Goal: Transaction & Acquisition: Book appointment/travel/reservation

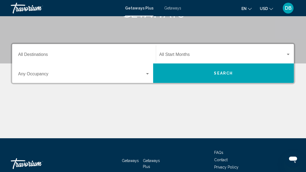
click at [56, 53] on input "Destination All Destinations" at bounding box center [84, 55] width 132 height 5
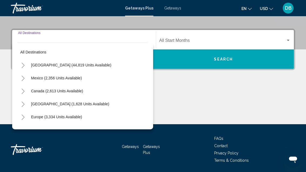
scroll to position [114, 0]
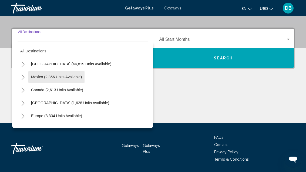
click at [79, 77] on span "Mexico (2,356 units available)" at bounding box center [56, 77] width 51 height 4
type input "**********"
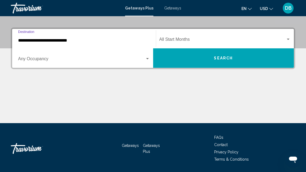
click at [57, 59] on span "Search widget" at bounding box center [81, 60] width 127 height 5
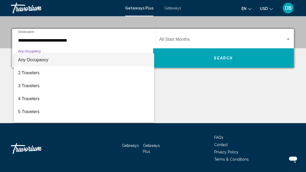
scroll to position [0, 0]
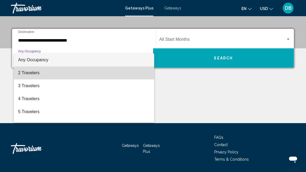
click at [74, 73] on span "2 Travelers" at bounding box center [84, 72] width 132 height 13
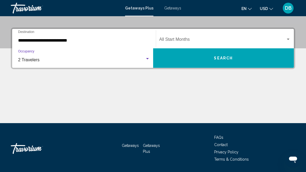
click at [214, 39] on span "Search widget" at bounding box center [222, 40] width 127 height 5
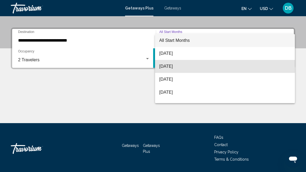
click at [196, 66] on span "[DATE]" at bounding box center [225, 66] width 132 height 13
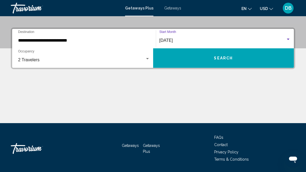
click at [228, 62] on button "Search" at bounding box center [223, 57] width 141 height 19
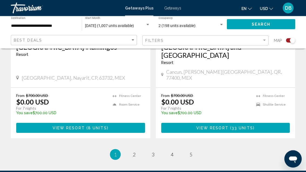
scroll to position [1259, 0]
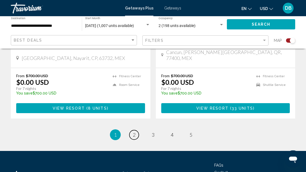
click at [132, 130] on link "page 2" at bounding box center [133, 134] width 9 height 9
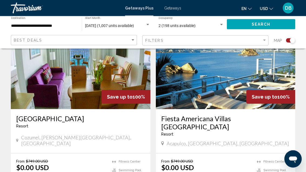
scroll to position [1200, 0]
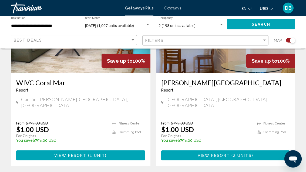
scroll to position [1244, 0]
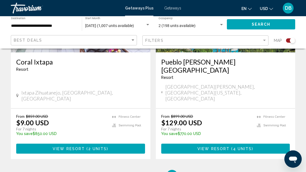
scroll to position [1268, 0]
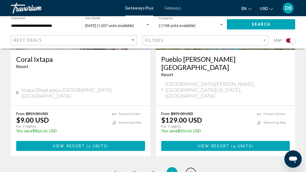
click at [191, 168] on link "page 5" at bounding box center [190, 172] width 9 height 9
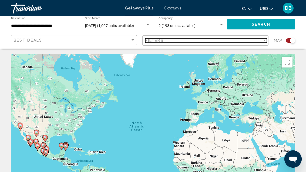
click at [221, 40] on div "Filters" at bounding box center [203, 40] width 117 height 4
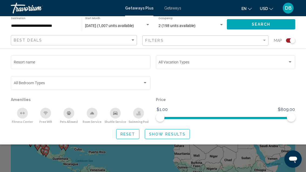
click at [98, 61] on input "Resort name" at bounding box center [81, 63] width 134 height 4
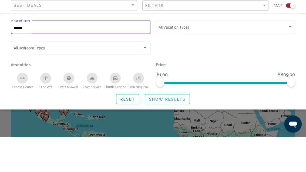
type input "*******"
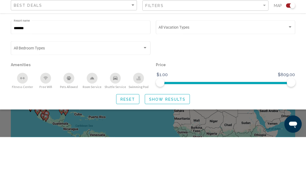
scroll to position [35, 0]
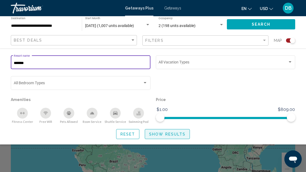
click at [182, 135] on span "Show Results" at bounding box center [167, 134] width 36 height 4
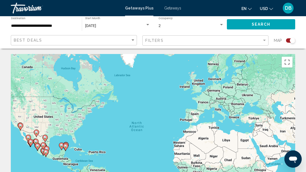
click at [47, 24] on input "**********" at bounding box center [43, 26] width 65 height 4
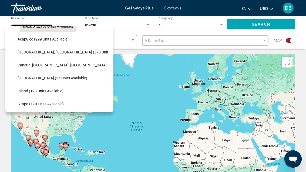
scroll to position [35, 2]
click at [81, 65] on span "Cancun, [GEOGRAPHIC_DATA], [GEOGRAPHIC_DATA] (345 units available)" at bounding box center [79, 65] width 125 height 4
type input "**********"
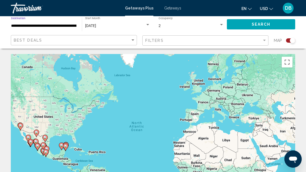
click at [265, 24] on span "Search" at bounding box center [261, 24] width 19 height 4
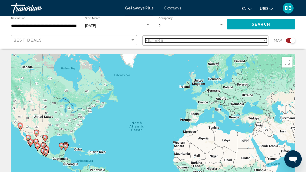
click at [222, 42] on div "Filters" at bounding box center [203, 40] width 117 height 4
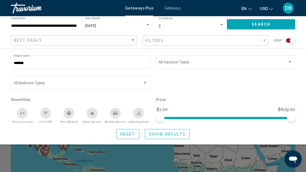
click at [91, 62] on input "*******" at bounding box center [81, 63] width 134 height 4
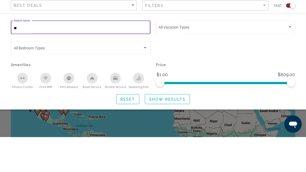
type input "*"
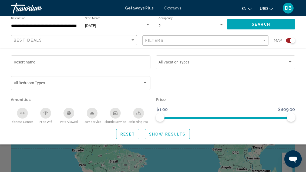
click at [259, 22] on span "Search" at bounding box center [261, 24] width 19 height 4
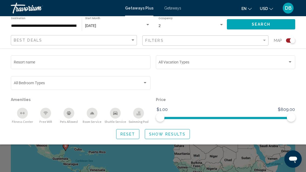
click at [169, 159] on div "Search widget" at bounding box center [153, 126] width 306 height 91
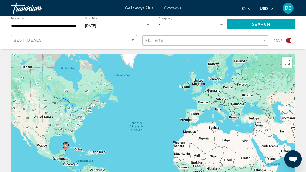
click at [53, 24] on input "**********" at bounding box center [43, 26] width 65 height 4
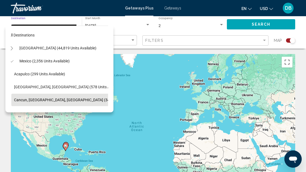
scroll to position [0, 5]
click at [71, 46] on span "[GEOGRAPHIC_DATA] (44,819 units available)" at bounding box center [57, 48] width 77 height 4
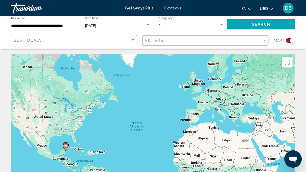
click at [62, 24] on input "**********" at bounding box center [43, 26] width 65 height 4
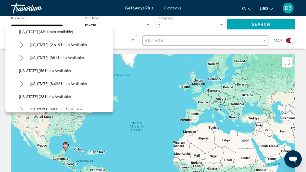
scroll to position [43, 0]
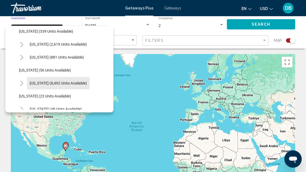
click at [68, 85] on span "[US_STATE] (8,492 units available)" at bounding box center [58, 83] width 57 height 4
type input "**********"
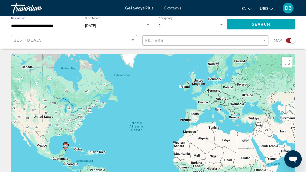
click at [55, 25] on input "**********" at bounding box center [43, 26] width 65 height 4
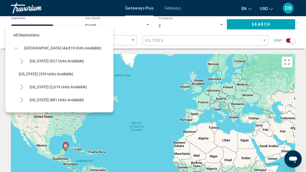
scroll to position [58, 0]
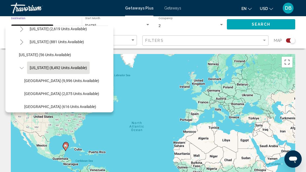
click at [133, 27] on div "[DATE]" at bounding box center [115, 26] width 60 height 4
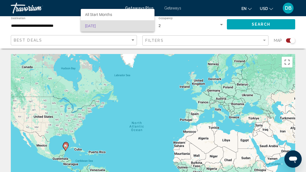
click at [224, 24] on div at bounding box center [153, 86] width 306 height 172
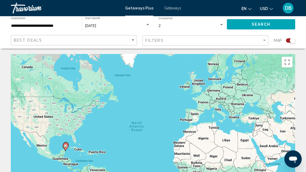
click at [219, 23] on div "Search widget" at bounding box center [221, 25] width 5 height 4
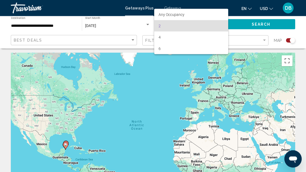
scroll to position [0, 0]
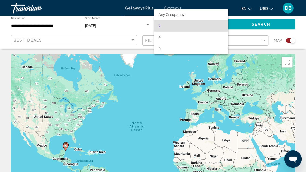
click at [113, 29] on div at bounding box center [153, 86] width 306 height 172
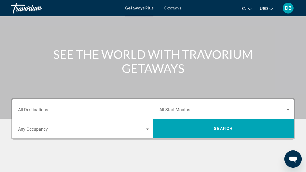
click at [40, 112] on input "Destination All Destinations" at bounding box center [84, 111] width 132 height 5
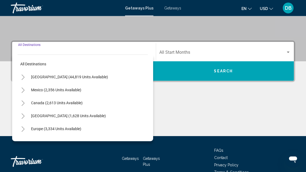
scroll to position [114, 0]
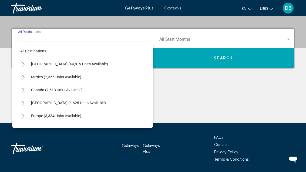
click at [74, 66] on button "[GEOGRAPHIC_DATA] (44,819 units available)" at bounding box center [69, 64] width 82 height 12
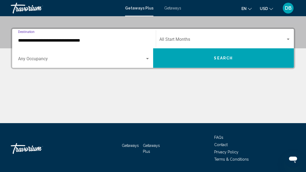
click at [66, 42] on input "**********" at bounding box center [84, 40] width 132 height 5
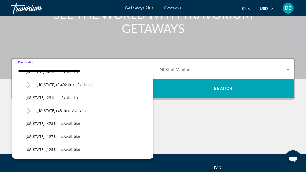
scroll to position [83, 0]
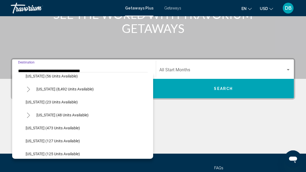
click at [79, 89] on span "[US_STATE] (8,492 units available)" at bounding box center [64, 89] width 57 height 4
type input "**********"
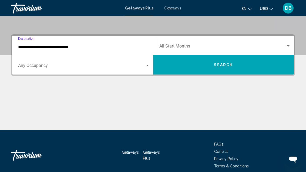
scroll to position [114, 0]
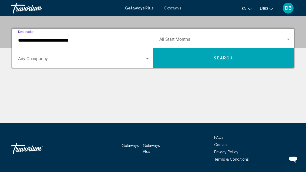
click at [43, 60] on span "Search widget" at bounding box center [81, 60] width 127 height 5
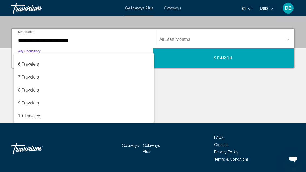
scroll to position [60, 0]
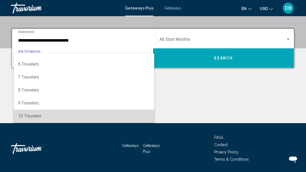
click at [39, 117] on span "10 Travelers" at bounding box center [84, 116] width 132 height 13
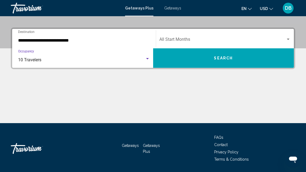
click at [218, 39] on span "Search widget" at bounding box center [222, 40] width 127 height 5
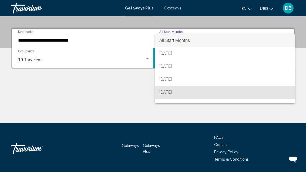
click at [191, 93] on span "[DATE]" at bounding box center [225, 92] width 132 height 13
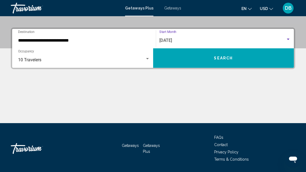
click at [238, 60] on button "Search" at bounding box center [223, 57] width 141 height 19
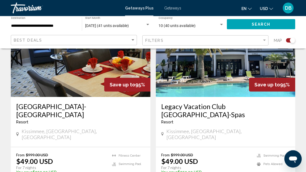
scroll to position [432, 0]
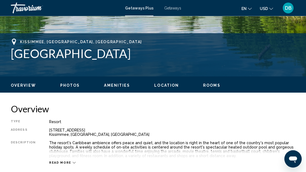
scroll to position [183, 0]
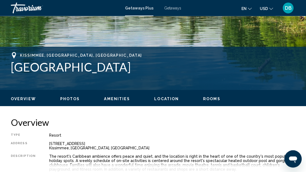
click at [210, 97] on span "Rooms" at bounding box center [211, 99] width 17 height 4
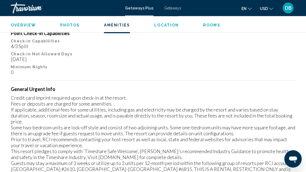
scroll to position [807, 0]
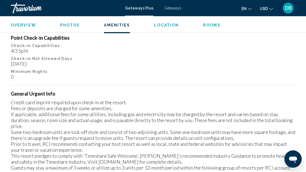
click at [175, 6] on span "Getaways" at bounding box center [172, 8] width 17 height 4
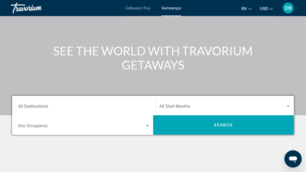
click at [77, 105] on input "Destination All Destinations" at bounding box center [84, 107] width 132 height 5
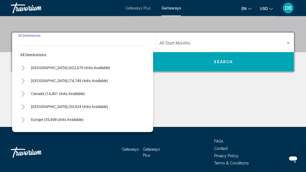
scroll to position [114, 0]
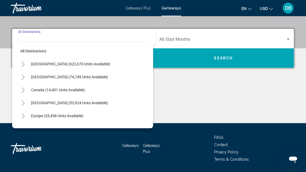
click at [84, 62] on span "[GEOGRAPHIC_DATA] (622,670 units available)" at bounding box center [70, 64] width 79 height 4
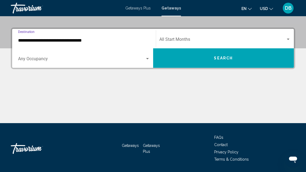
click at [75, 42] on input "**********" at bounding box center [84, 40] width 132 height 5
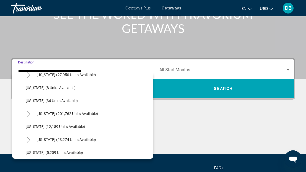
scroll to position [69, 0]
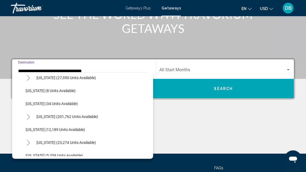
click at [86, 115] on span "[US_STATE] (201,762 units available)" at bounding box center [67, 117] width 62 height 4
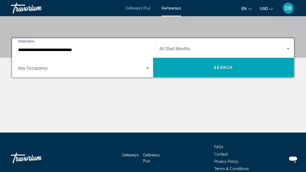
scroll to position [114, 0]
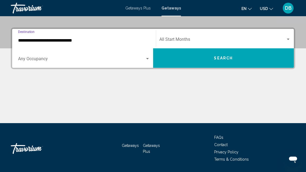
click at [71, 39] on input "**********" at bounding box center [84, 40] width 132 height 5
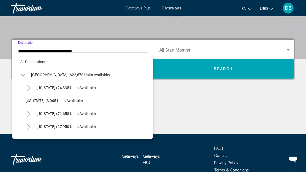
scroll to position [71, 0]
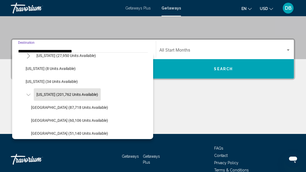
click at [93, 106] on span "[GEOGRAPHIC_DATA] (87,718 units available)" at bounding box center [69, 107] width 77 height 4
type input "**********"
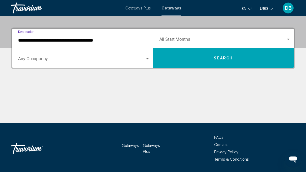
scroll to position [114, 0]
click at [106, 62] on span "Search widget" at bounding box center [81, 60] width 127 height 5
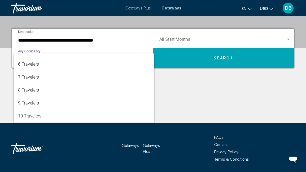
scroll to position [60, 0]
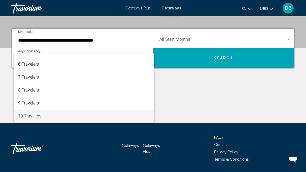
click at [74, 114] on span "10 Travelers" at bounding box center [84, 116] width 132 height 13
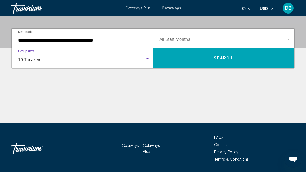
click at [240, 38] on span "Search widget" at bounding box center [222, 40] width 127 height 5
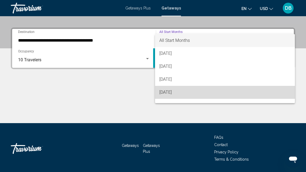
click at [190, 92] on span "[DATE]" at bounding box center [225, 92] width 132 height 13
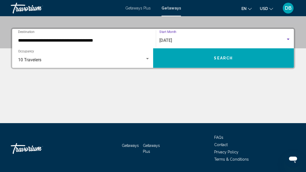
click at [236, 58] on button "Search" at bounding box center [223, 57] width 141 height 19
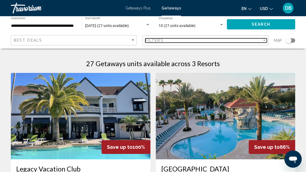
click at [197, 38] on div "Filters" at bounding box center [203, 40] width 117 height 4
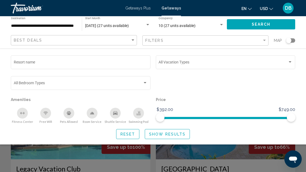
click at [147, 83] on div "Search widget" at bounding box center [145, 83] width 5 height 4
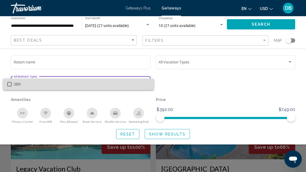
click at [12, 87] on mat-option "3BR" at bounding box center [78, 84] width 151 height 11
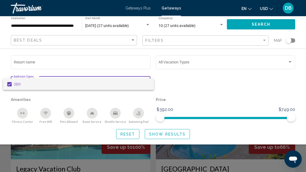
click at [231, 64] on div at bounding box center [153, 86] width 306 height 172
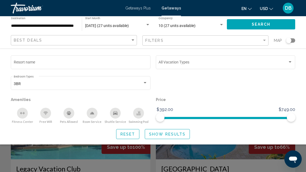
click at [215, 65] on span "Search widget" at bounding box center [223, 63] width 129 height 4
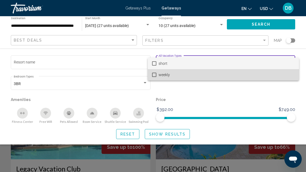
click at [224, 76] on span "weekly" at bounding box center [227, 74] width 136 height 11
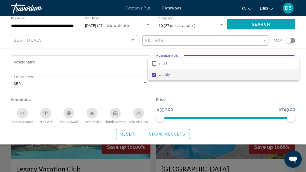
click at [206, 105] on div at bounding box center [153, 86] width 306 height 172
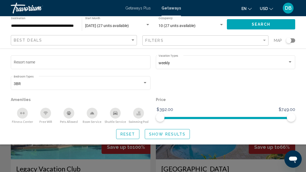
click at [144, 82] on div "Search widget" at bounding box center [145, 83] width 5 height 4
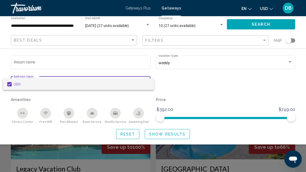
click at [179, 89] on div at bounding box center [153, 86] width 306 height 172
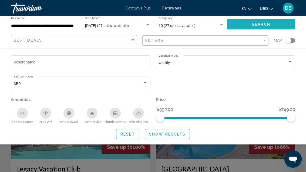
click at [271, 24] on button "Search" at bounding box center [261, 24] width 68 height 10
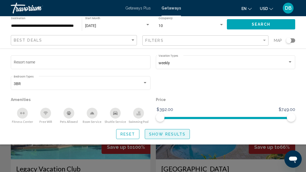
click at [173, 134] on span "Show Results" at bounding box center [167, 134] width 36 height 4
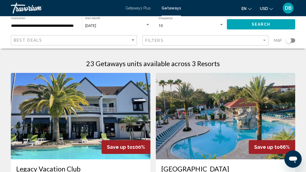
click at [61, 25] on input "**********" at bounding box center [43, 26] width 65 height 4
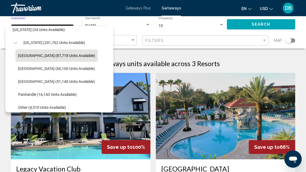
scroll to position [96, 6]
click at [75, 40] on button "[US_STATE] (201,762 units available)" at bounding box center [54, 43] width 67 height 12
type input "**********"
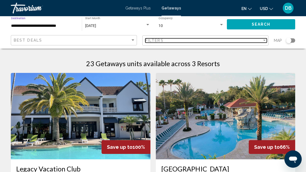
click at [176, 41] on div "Filters" at bounding box center [203, 40] width 117 height 4
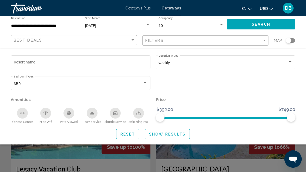
click at [145, 80] on div "3BR Bedroom Types All Bedroom Types" at bounding box center [81, 82] width 134 height 15
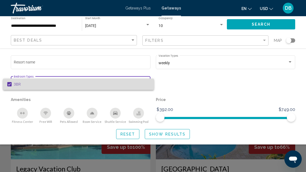
click at [153, 86] on mat-option "3BR" at bounding box center [78, 84] width 151 height 11
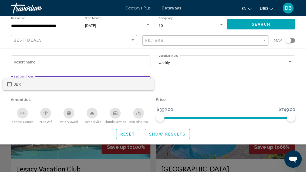
click at [222, 25] on div at bounding box center [153, 86] width 306 height 172
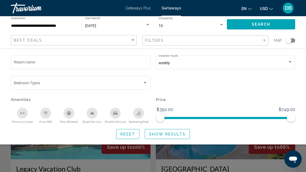
click at [218, 24] on div "10" at bounding box center [191, 26] width 65 height 4
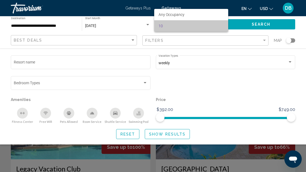
click at [220, 24] on span "10" at bounding box center [191, 25] width 65 height 11
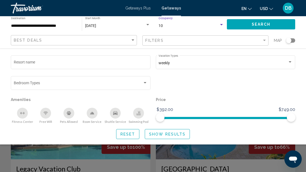
click at [275, 26] on button "Search" at bounding box center [261, 24] width 68 height 10
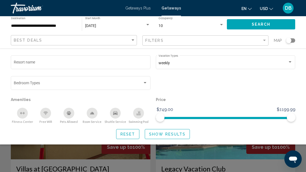
click at [161, 151] on div "Search widget" at bounding box center [153, 126] width 306 height 91
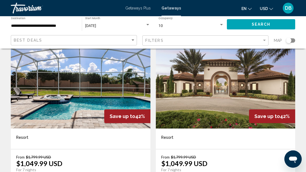
scroll to position [228, 0]
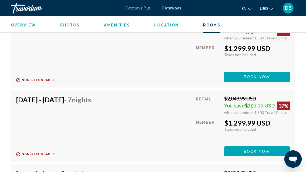
scroll to position [3998, 0]
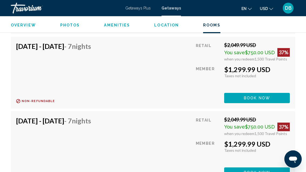
click at [68, 19] on div "Overview Photos Amenities Location Rooms Search" at bounding box center [153, 24] width 306 height 17
click at [68, 23] on span "Photos" at bounding box center [70, 25] width 20 height 4
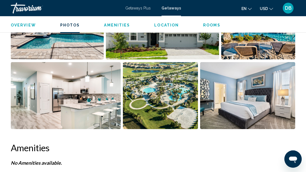
scroll to position [373, 0]
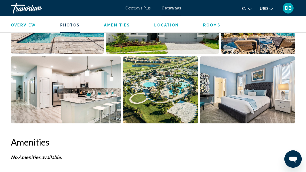
click at [82, 96] on img "Open full-screen image slider" at bounding box center [66, 89] width 110 height 67
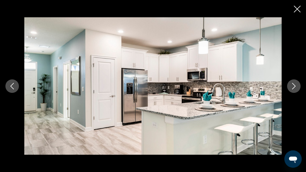
click at [296, 89] on icon "Next image" at bounding box center [294, 86] width 6 height 6
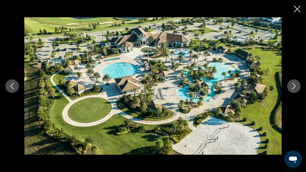
click at [296, 89] on icon "Next image" at bounding box center [294, 86] width 6 height 6
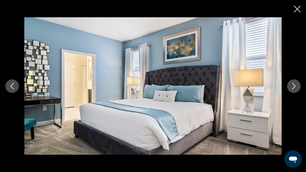
click at [293, 89] on icon "Next image" at bounding box center [294, 86] width 6 height 6
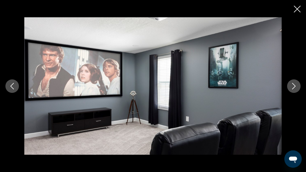
click at [294, 89] on icon "Next image" at bounding box center [294, 86] width 6 height 6
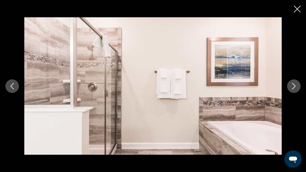
click at [294, 89] on icon "Next image" at bounding box center [294, 86] width 6 height 6
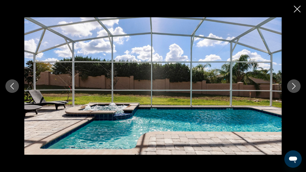
click at [296, 89] on icon "Next image" at bounding box center [294, 86] width 6 height 6
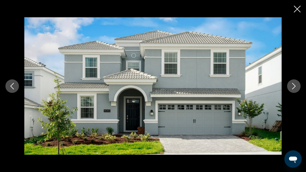
click at [294, 89] on icon "Next image" at bounding box center [294, 86] width 6 height 6
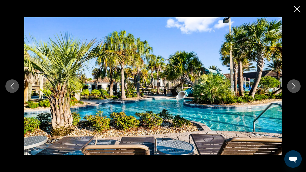
click at [295, 89] on icon "Next image" at bounding box center [294, 86] width 6 height 6
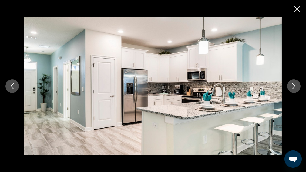
click at [295, 90] on button "Next image" at bounding box center [294, 86] width 14 height 14
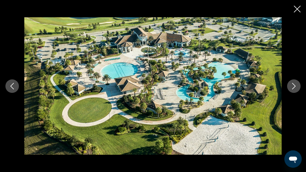
click at [296, 89] on button "Next image" at bounding box center [294, 86] width 14 height 14
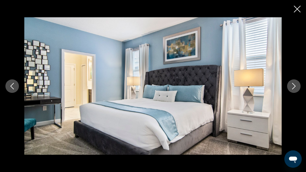
click at [295, 6] on icon "Close slideshow" at bounding box center [297, 9] width 7 height 7
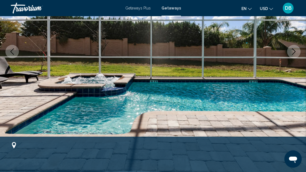
scroll to position [89, 0]
